Goal: Obtain resource: Download file/media

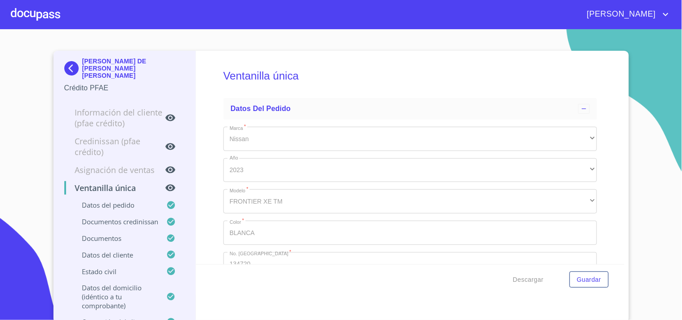
click at [30, 22] on div at bounding box center [35, 14] width 49 height 29
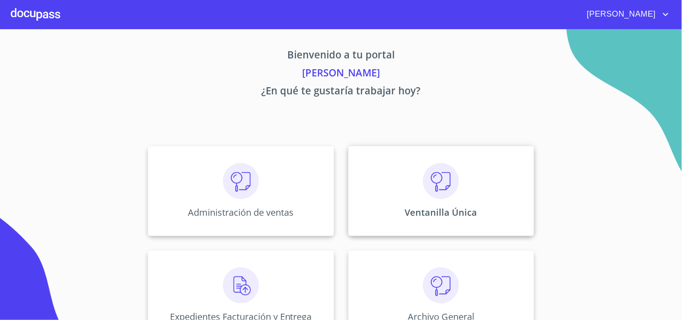
click at [464, 196] on div "Ventanilla Única" at bounding box center [441, 191] width 186 height 90
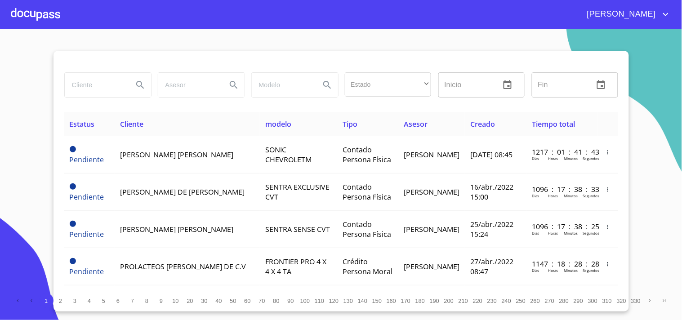
click at [115, 83] on input "search" at bounding box center [95, 85] width 61 height 24
type input "e"
type input "EVA ELIZABETH"
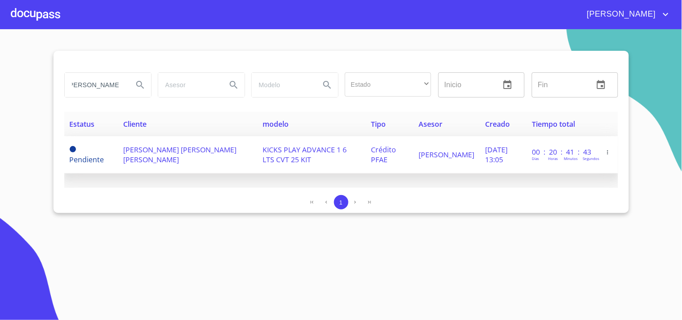
click at [196, 154] on span "EVA ELIZABETH RODRIGUEZ HERNANDEZ" at bounding box center [179, 155] width 113 height 20
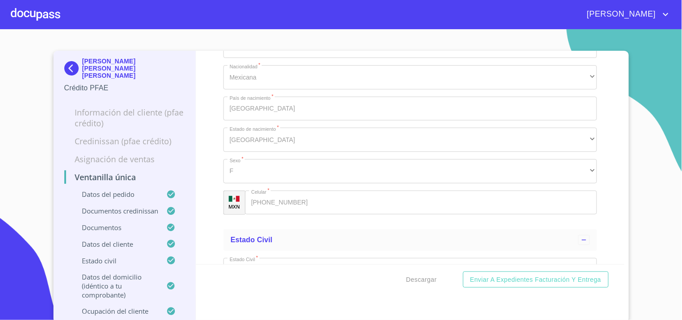
scroll to position [2, 0]
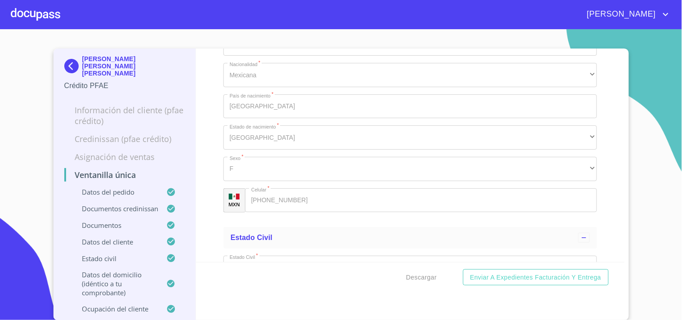
click at [40, 14] on div at bounding box center [35, 14] width 49 height 29
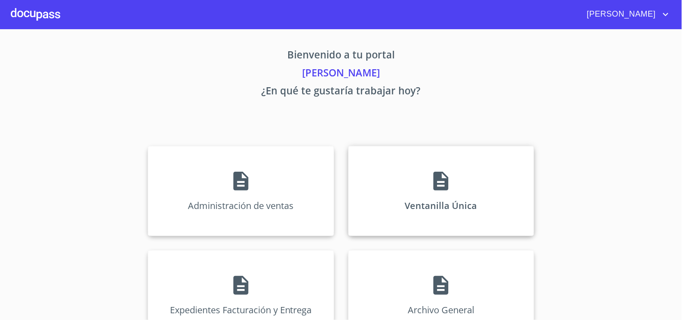
click at [465, 180] on div "Ventanilla Única" at bounding box center [441, 191] width 186 height 90
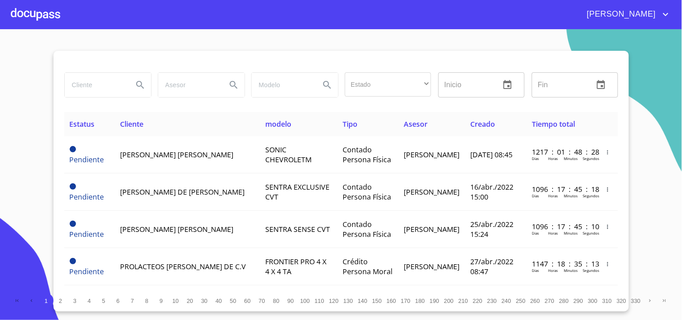
click at [92, 92] on input "search" at bounding box center [95, 85] width 61 height 24
type input "rodriguez hernandez"
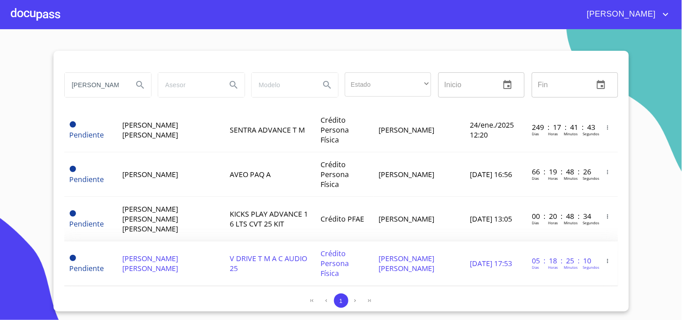
scroll to position [123, 0]
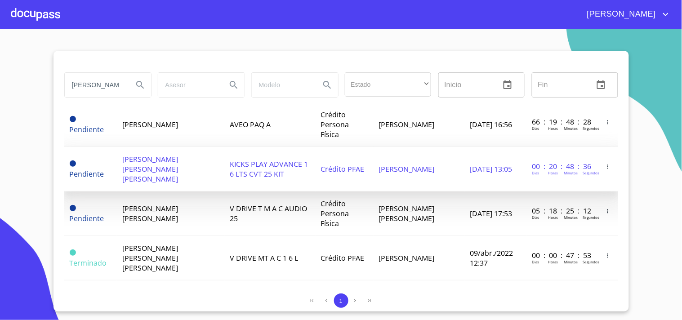
click at [168, 162] on span "EVA ELIZABETH RODRIGUEZ HERNANDEZ" at bounding box center [150, 169] width 56 height 30
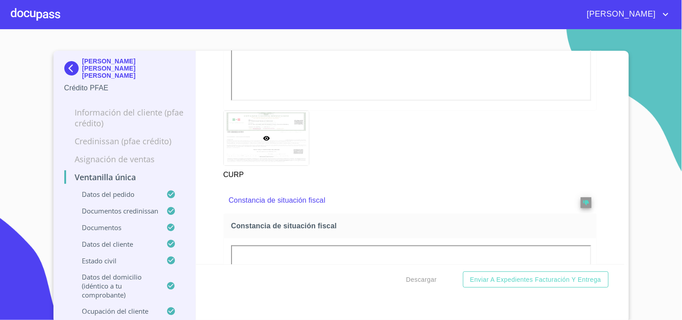
scroll to position [3021, 0]
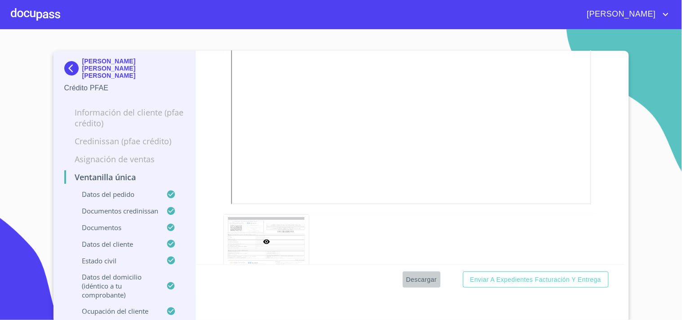
click at [415, 275] on span "Descargar" at bounding box center [421, 279] width 31 height 11
click at [53, 11] on div at bounding box center [35, 14] width 49 height 29
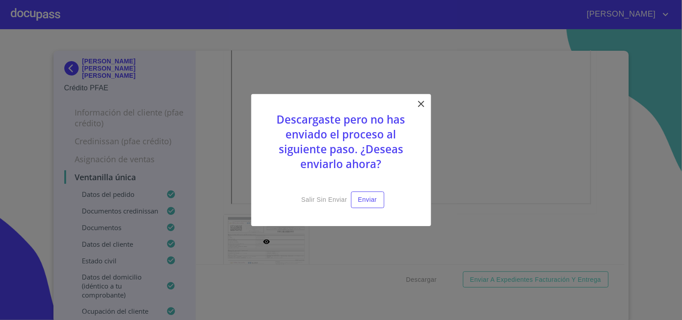
click at [419, 101] on icon at bounding box center [421, 103] width 11 height 11
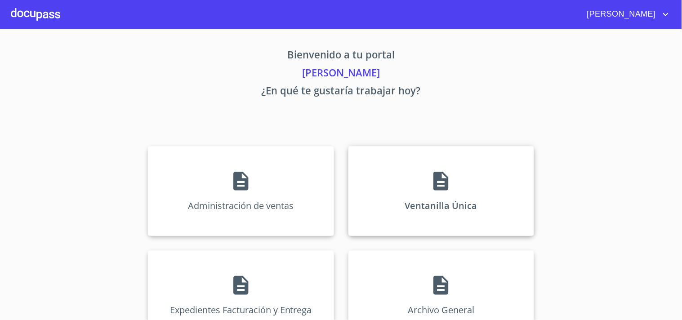
click at [439, 152] on div "Ventanilla Única" at bounding box center [441, 191] width 186 height 90
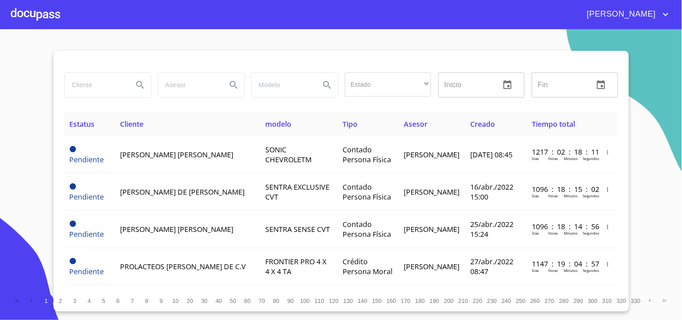
click at [105, 100] on div at bounding box center [107, 85] width 93 height 32
type input "BENITO TORRES"
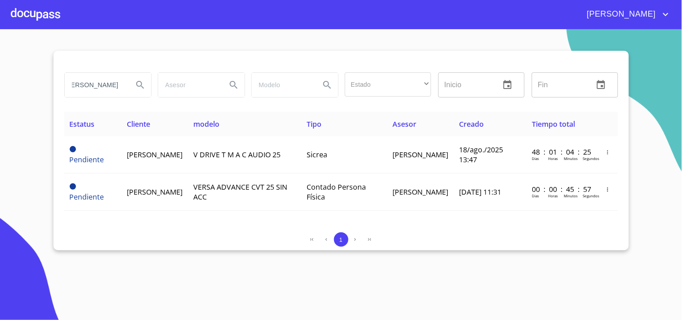
scroll to position [0, 0]
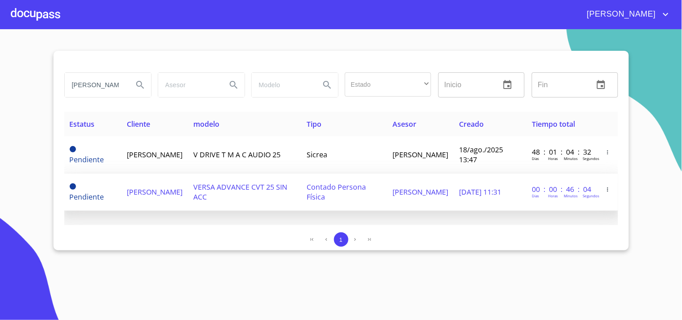
click at [172, 198] on td "[PERSON_NAME]" at bounding box center [154, 191] width 66 height 37
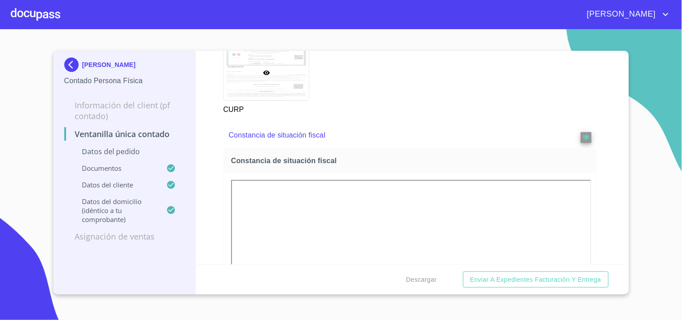
scroll to position [1597, 0]
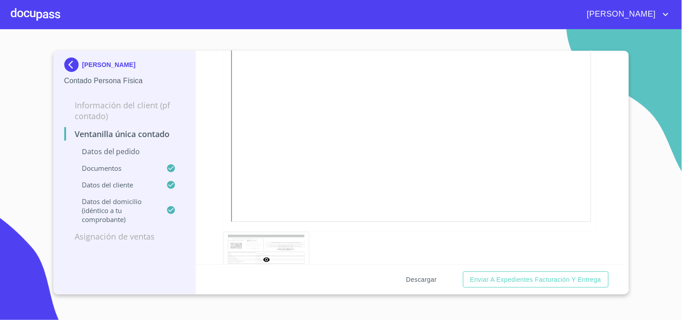
click at [425, 276] on span "Descargar" at bounding box center [421, 279] width 31 height 11
click at [420, 284] on span "Descargar" at bounding box center [421, 279] width 31 height 11
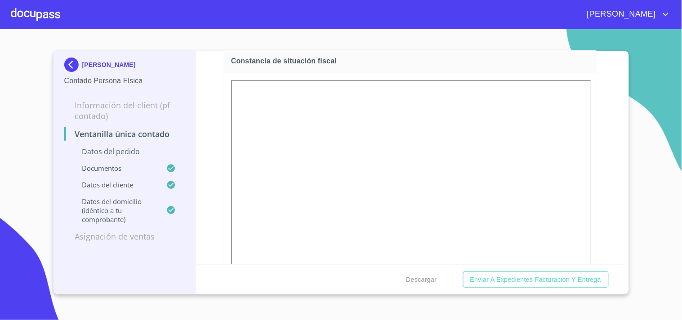
click at [42, 13] on div at bounding box center [35, 14] width 49 height 29
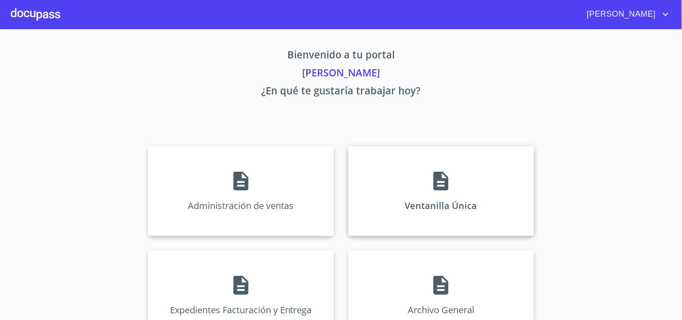
click at [452, 199] on p "Ventanilla Única" at bounding box center [441, 205] width 72 height 12
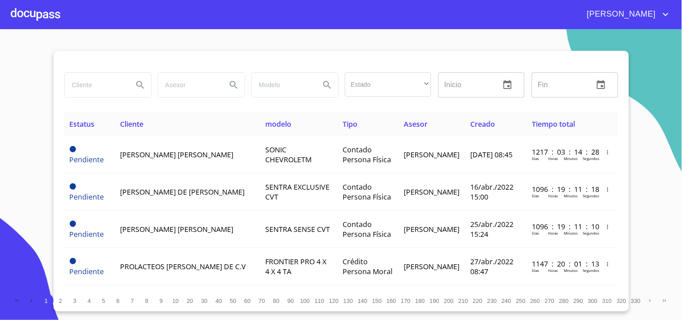
click at [95, 80] on input "search" at bounding box center [95, 85] width 61 height 24
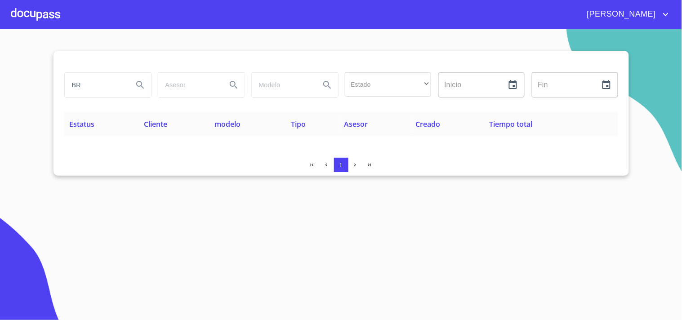
type input "B"
type input "ALCARAZ MARQUEZ"
click at [123, 85] on input "ALCARAZ MARQUEZ" at bounding box center [95, 85] width 61 height 24
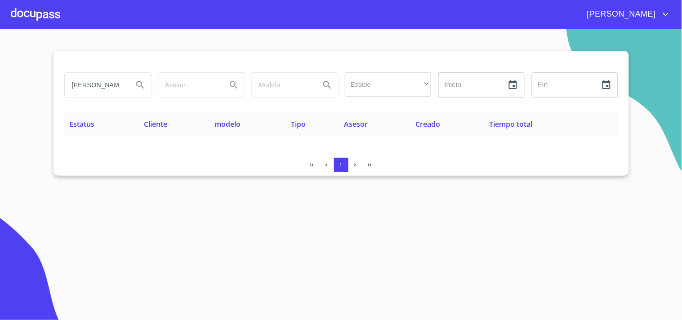
click at [109, 88] on input "ALCARAZ MARQUEZ" at bounding box center [95, 85] width 61 height 24
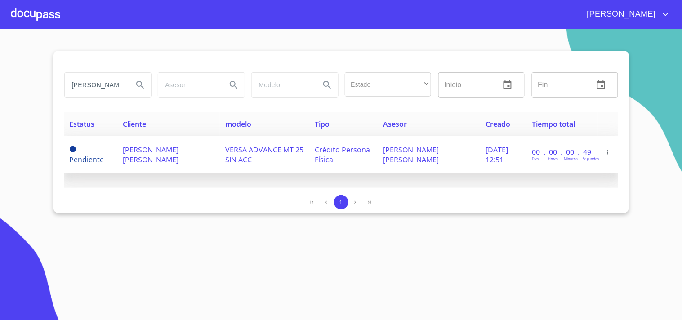
click at [148, 164] on td "[PERSON_NAME] [PERSON_NAME]" at bounding box center [169, 154] width 102 height 37
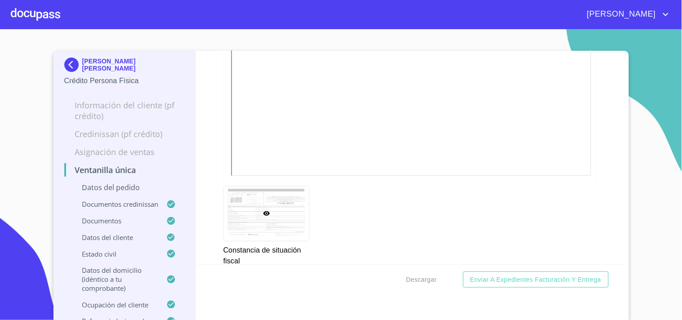
scroll to position [3145, 0]
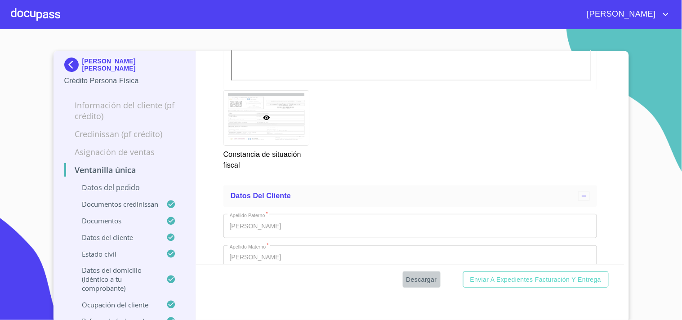
click at [420, 282] on span "Descargar" at bounding box center [421, 279] width 31 height 11
click at [35, 12] on div at bounding box center [35, 14] width 49 height 29
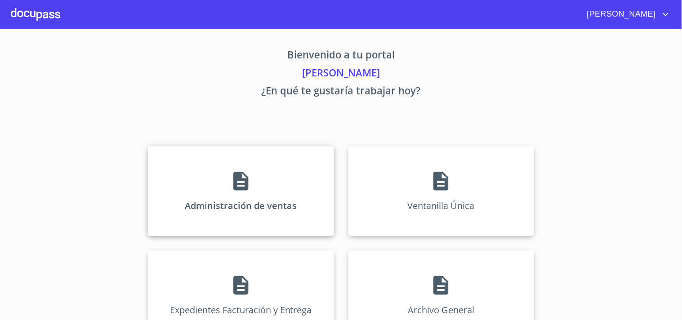
click at [290, 164] on div "Administración de ventas" at bounding box center [241, 191] width 186 height 90
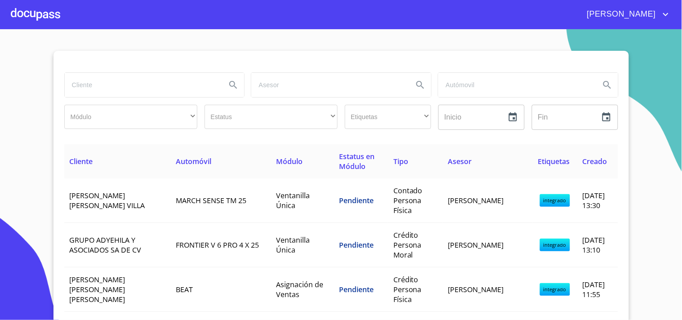
click at [184, 89] on input "search" at bounding box center [142, 85] width 155 height 24
type input "SALVAD"
click at [57, 17] on div at bounding box center [35, 14] width 49 height 29
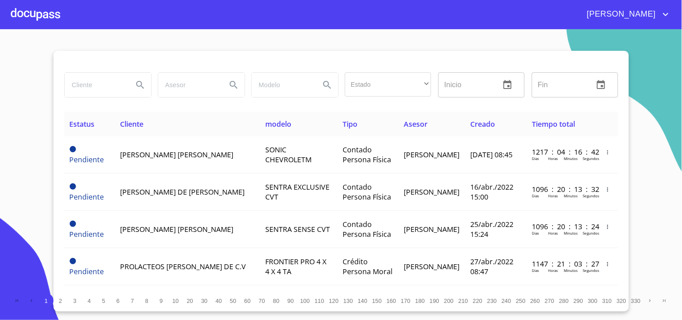
click at [116, 93] on input "search" at bounding box center [95, 85] width 61 height 24
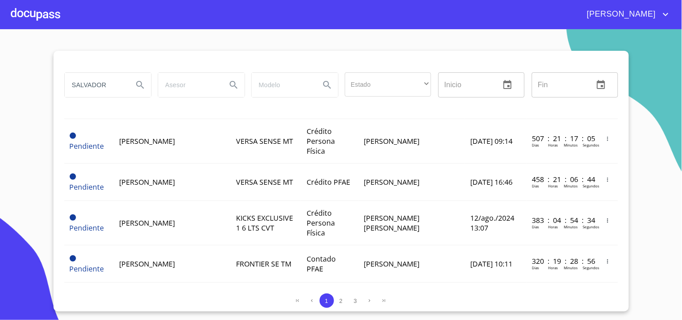
scroll to position [697, 0]
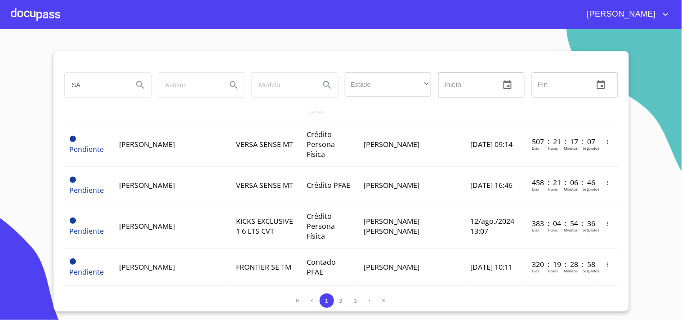
type input "S"
type input "[PERSON_NAME]"
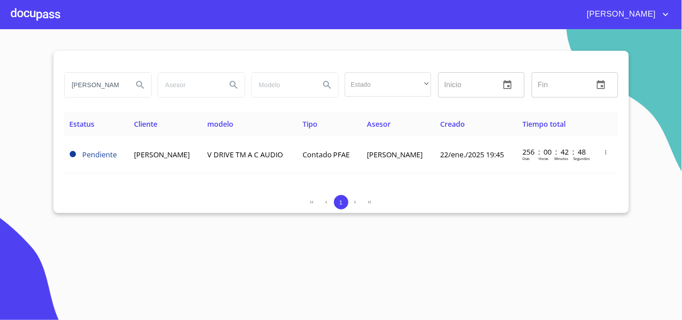
scroll to position [0, 0]
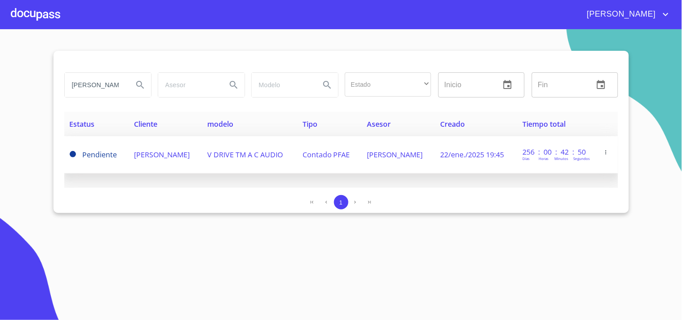
click at [189, 155] on span "[PERSON_NAME]" at bounding box center [162, 155] width 56 height 10
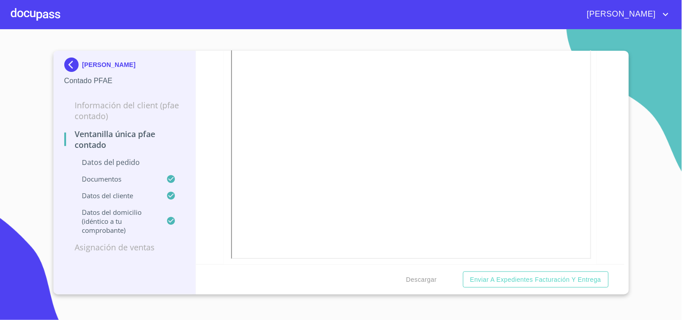
scroll to position [1498, 0]
click at [335, 67] on span "CURP" at bounding box center [412, 71] width 362 height 9
click at [39, 12] on div at bounding box center [35, 14] width 49 height 29
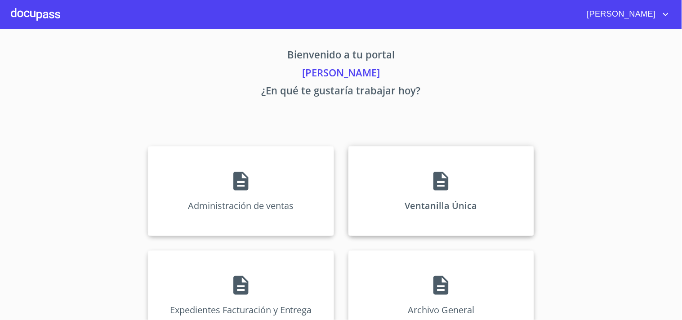
click at [392, 189] on div "Ventanilla Única" at bounding box center [441, 191] width 186 height 90
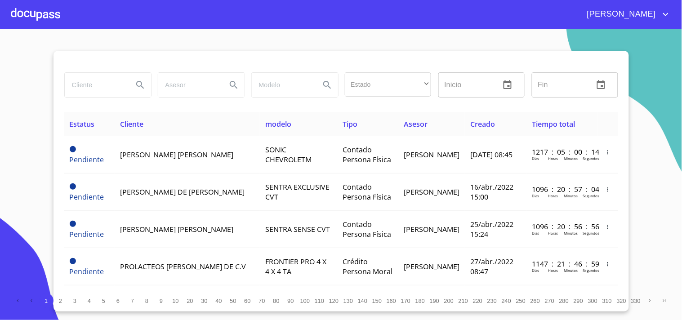
click at [95, 86] on input "search" at bounding box center [95, 85] width 61 height 24
type input "[PERSON_NAME] DE [PERSON_NAME]"
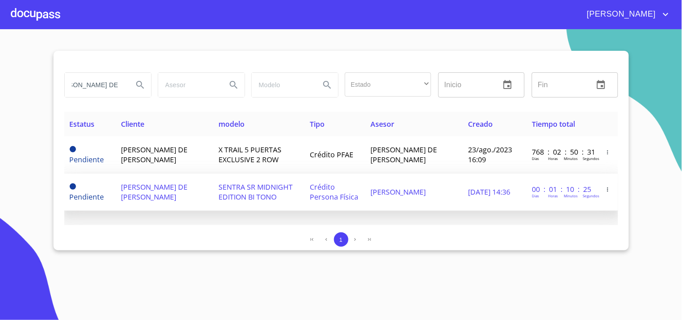
click at [320, 192] on span "Crédito Persona Física" at bounding box center [334, 192] width 49 height 20
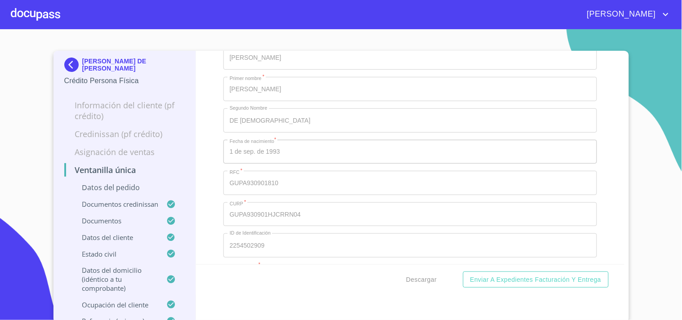
scroll to position [3145, 0]
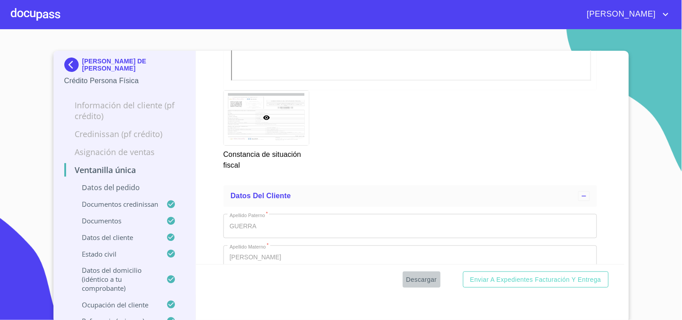
click at [417, 277] on span "Descargar" at bounding box center [421, 279] width 31 height 11
